Goal: Check status: Check status

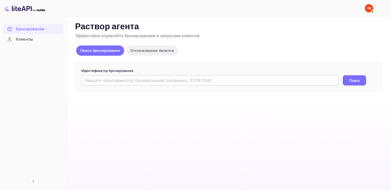
click at [103, 79] on input "text" at bounding box center [209, 80] width 257 height 10
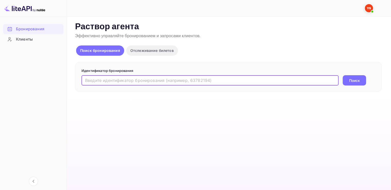
paste input "9830348"
type input "9830348"
click at [350, 81] on ya-tr-span "Поиск" at bounding box center [354, 80] width 11 height 5
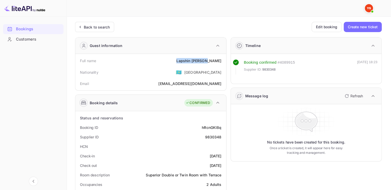
drag, startPoint x: 194, startPoint y: 61, endPoint x: 222, endPoint y: 61, distance: 28.3
click at [222, 61] on div "Full name [PERSON_NAME]" at bounding box center [150, 61] width 147 height 10
copy div "[PERSON_NAME]"
drag, startPoint x: 206, startPoint y: 138, endPoint x: 221, endPoint y: 138, distance: 15.4
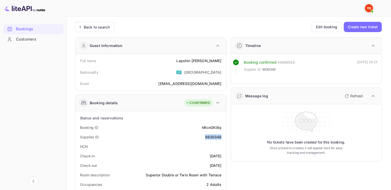
click at [221, 138] on div "9830348" at bounding box center [213, 136] width 16 height 5
copy div "9830348"
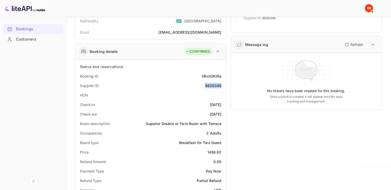
scroll to position [77, 0]
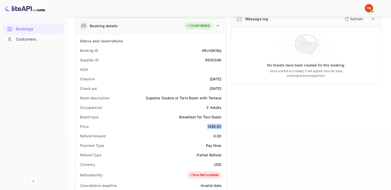
drag, startPoint x: 206, startPoint y: 126, endPoint x: 223, endPoint y: 125, distance: 16.7
click at [223, 125] on div "Price 1458.82" at bounding box center [150, 127] width 147 height 10
copy div "1458.82"
drag, startPoint x: 213, startPoint y: 163, endPoint x: 222, endPoint y: 164, distance: 9.1
click at [222, 164] on div "Currency USD" at bounding box center [150, 165] width 147 height 10
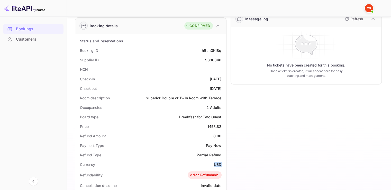
copy ya-tr-span "USD"
